Goal: Find specific page/section: Find specific page/section

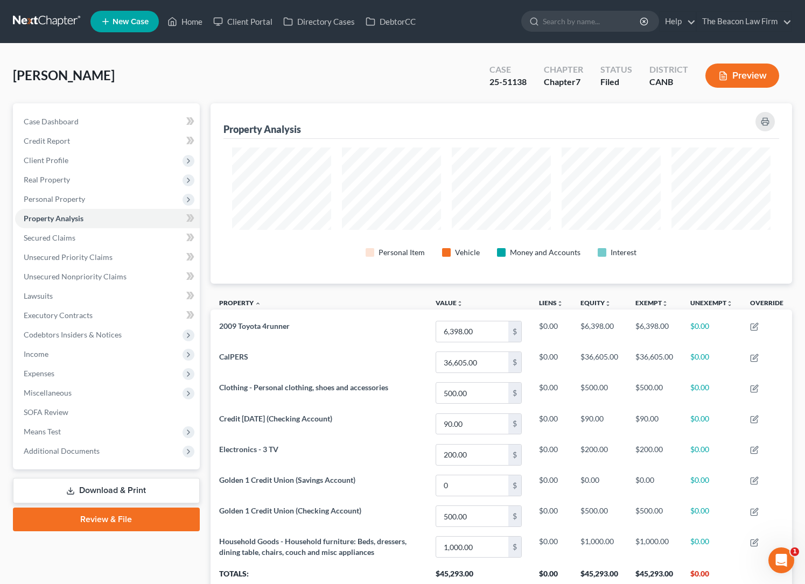
click at [64, 15] on link at bounding box center [47, 21] width 69 height 19
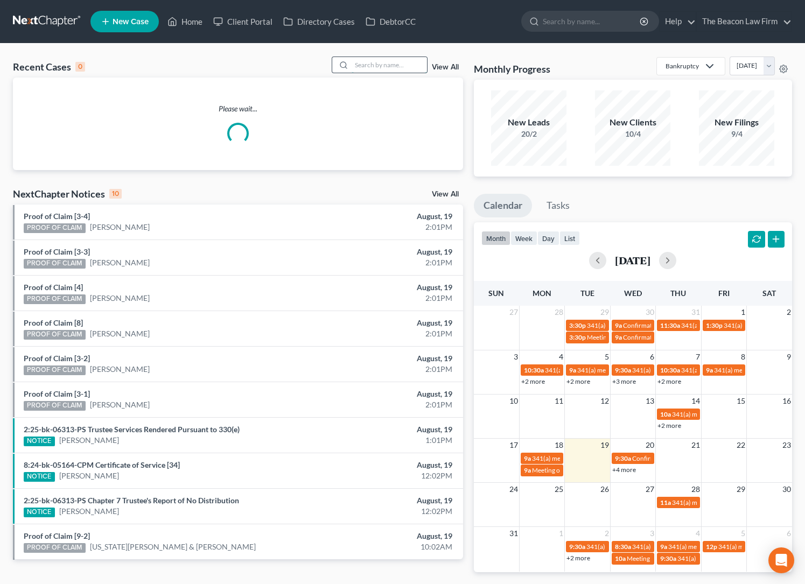
click at [378, 59] on input "search" at bounding box center [389, 65] width 75 height 16
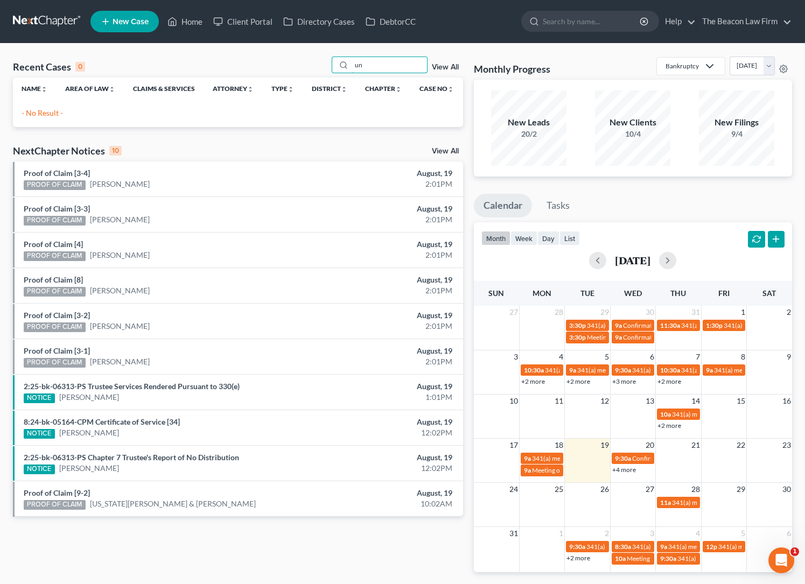
type input "u"
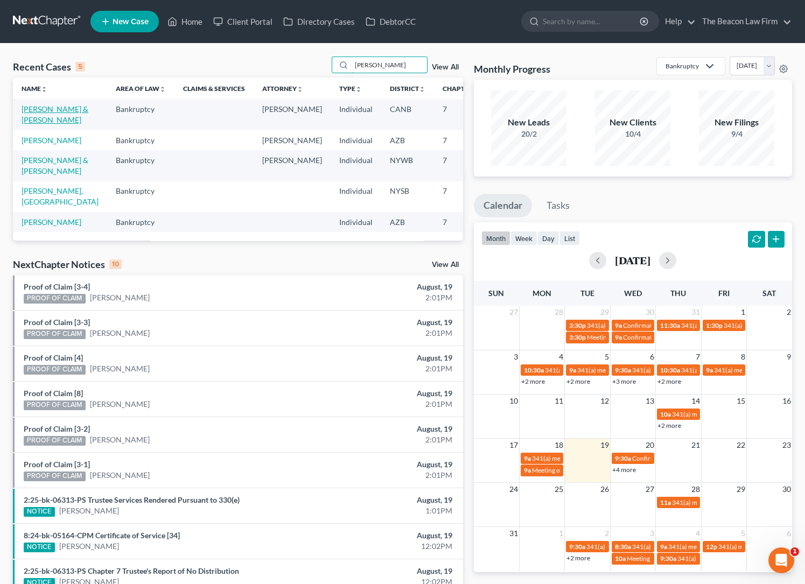
type input "tara"
click at [37, 116] on link "Diaz, Christian & Tara" at bounding box center [55, 115] width 67 height 20
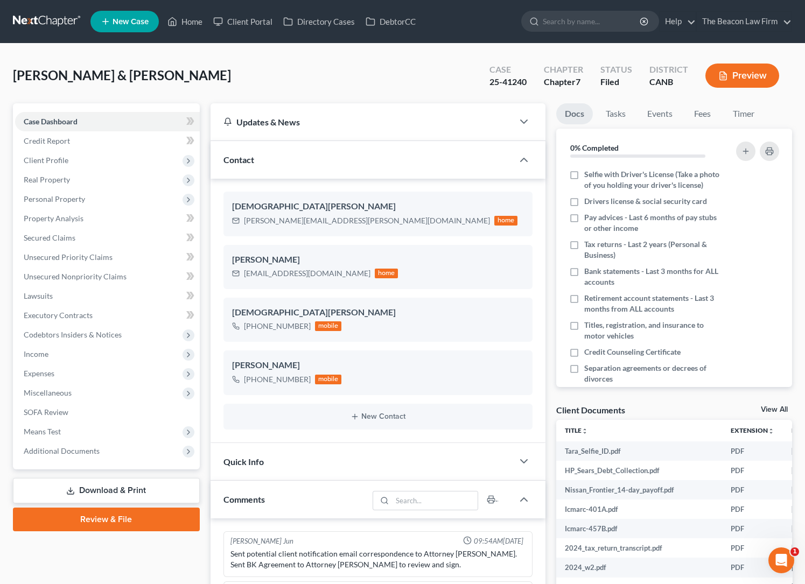
scroll to position [293, 0]
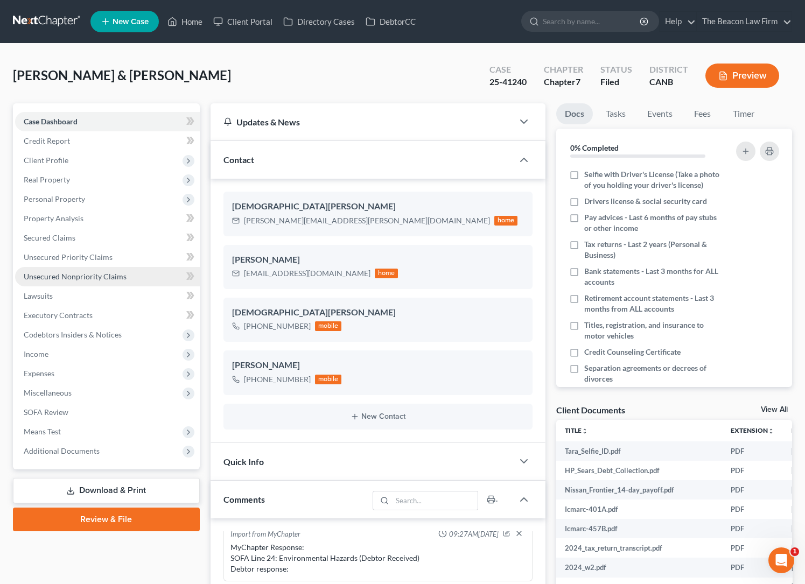
click at [74, 270] on link "Unsecured Nonpriority Claims" at bounding box center [107, 276] width 185 height 19
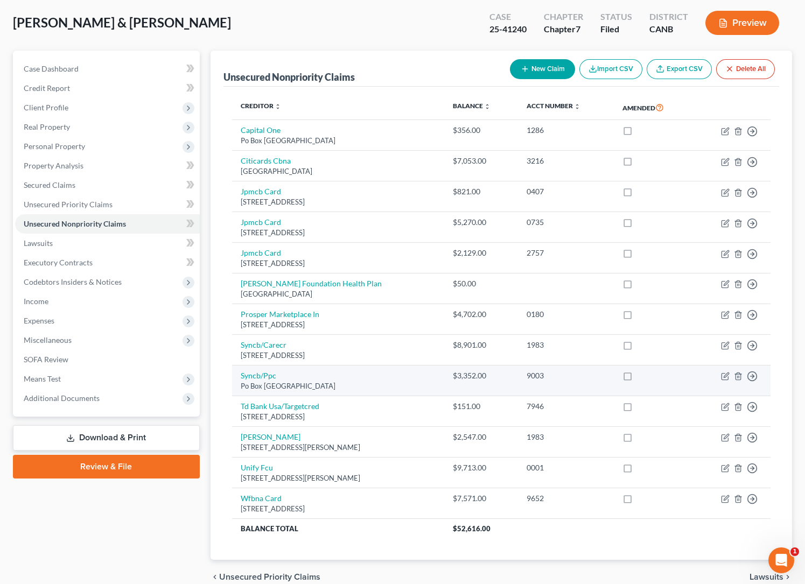
scroll to position [80, 0]
